Goal: Task Accomplishment & Management: Use online tool/utility

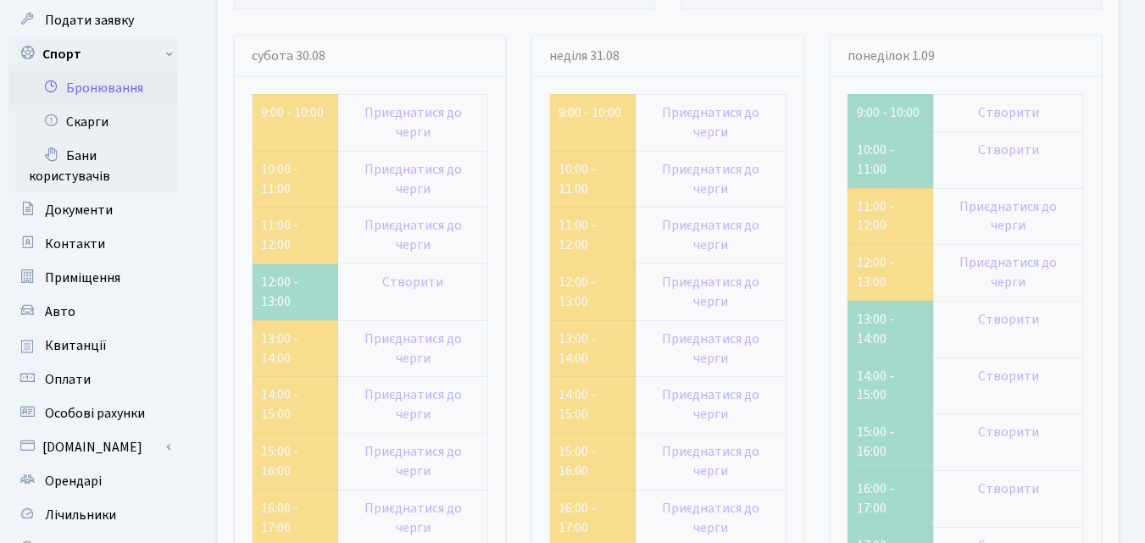
scroll to position [170, 0]
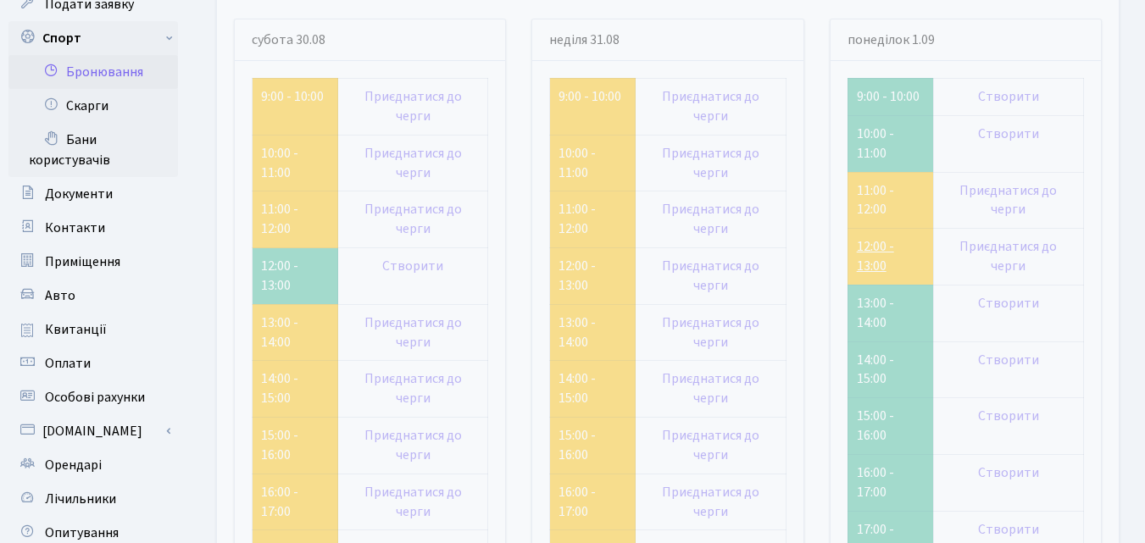
click at [871, 261] on link "12:00 - 13:00" at bounding box center [875, 256] width 37 height 38
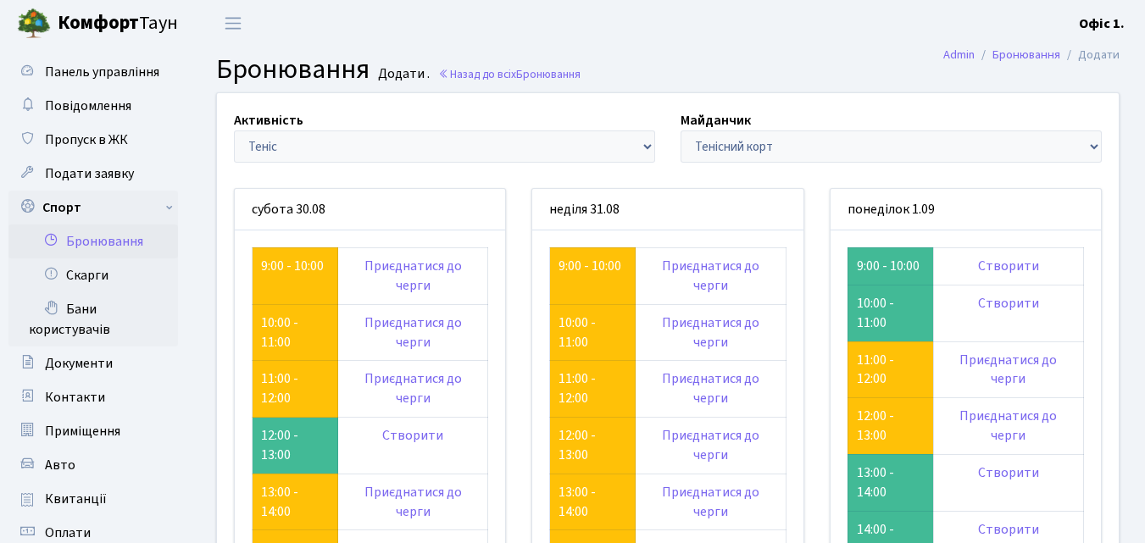
scroll to position [170, 0]
